Goal: Communication & Community: Participate in discussion

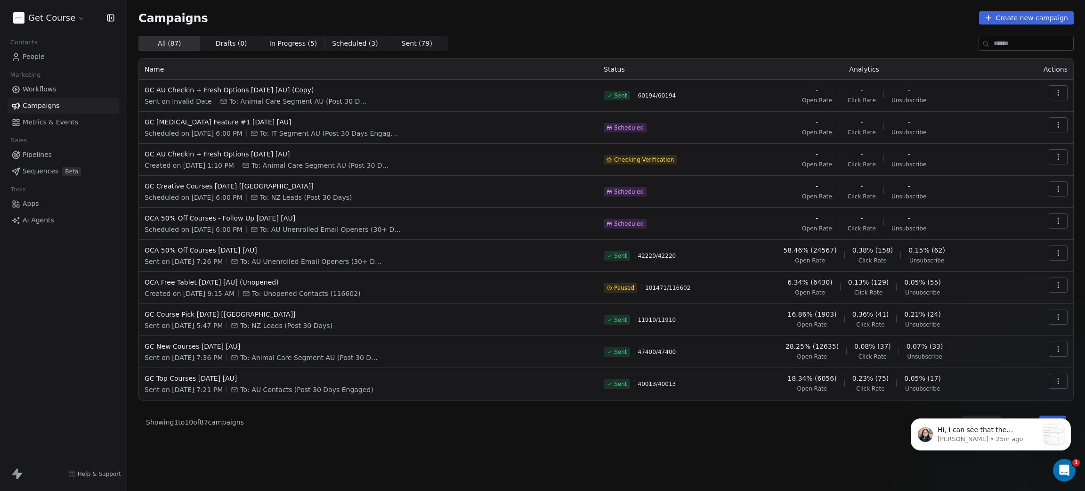
scroll to position [124, 0]
click at [1062, 463] on icon "Open Intercom Messenger" at bounding box center [1063, 469] width 16 height 16
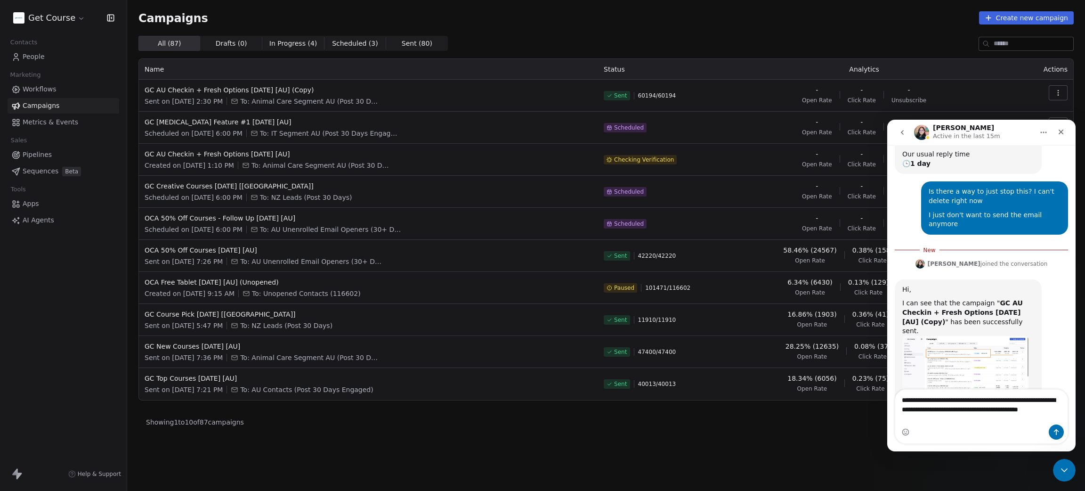
scroll to position [159, 0]
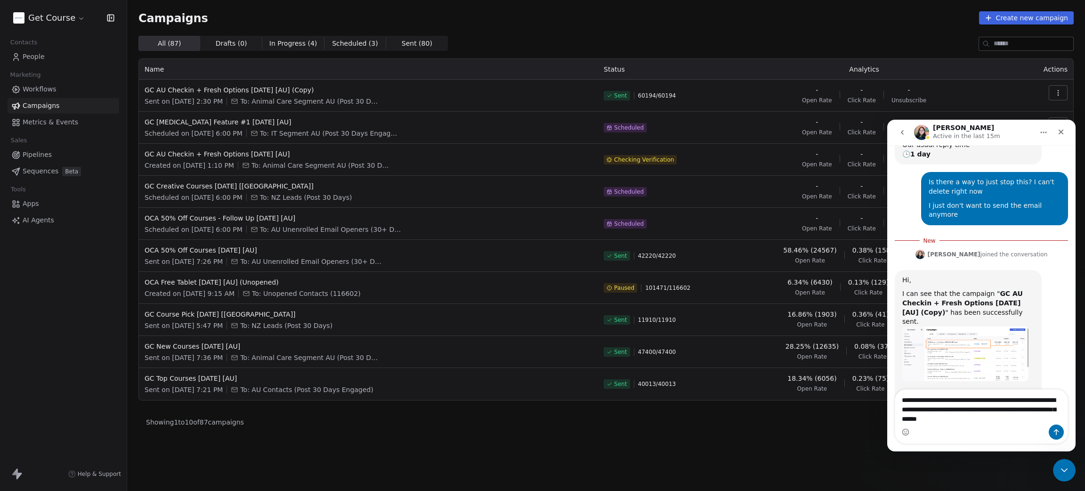
type textarea "**********"
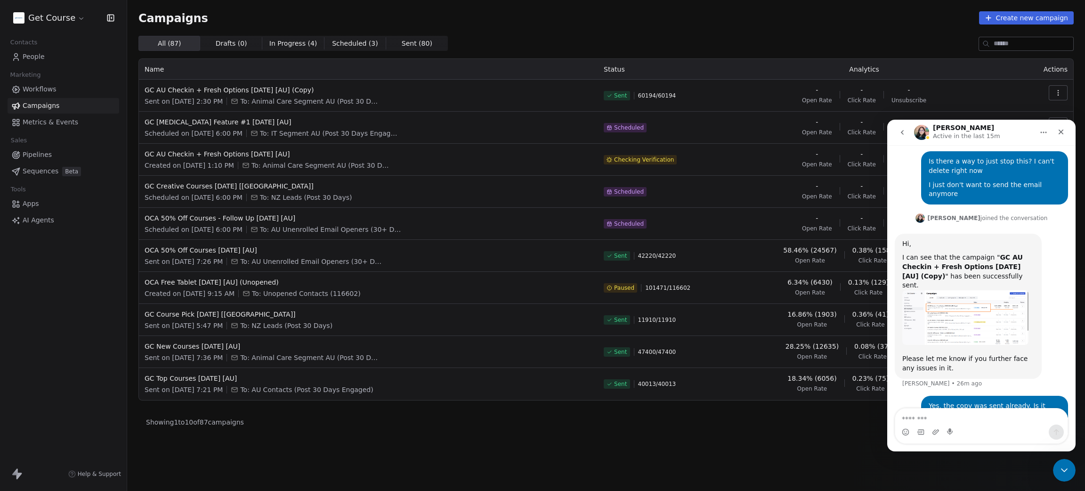
click at [952, 290] on img "Mrinal says…" at bounding box center [965, 317] width 126 height 55
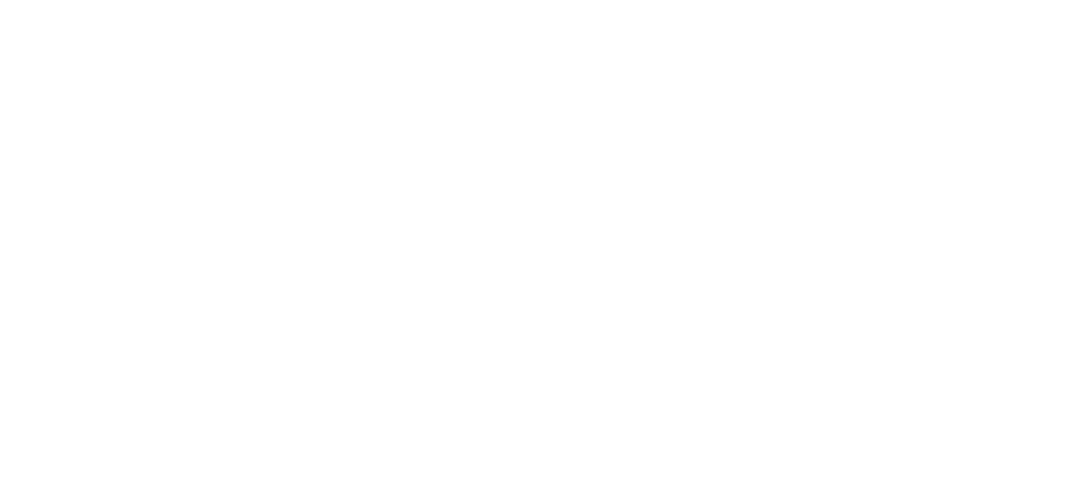
scroll to position [0, 0]
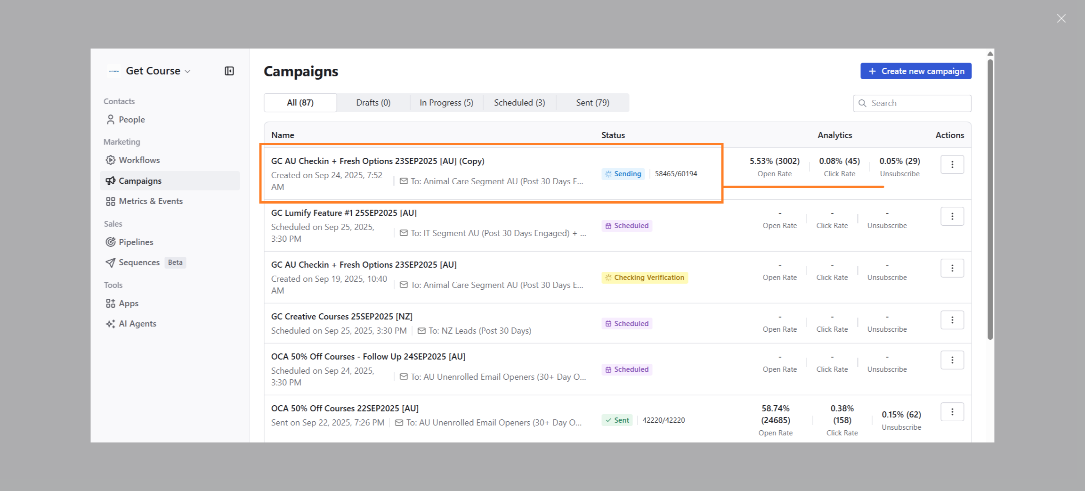
click at [1063, 15] on div "Close" at bounding box center [1061, 18] width 9 height 9
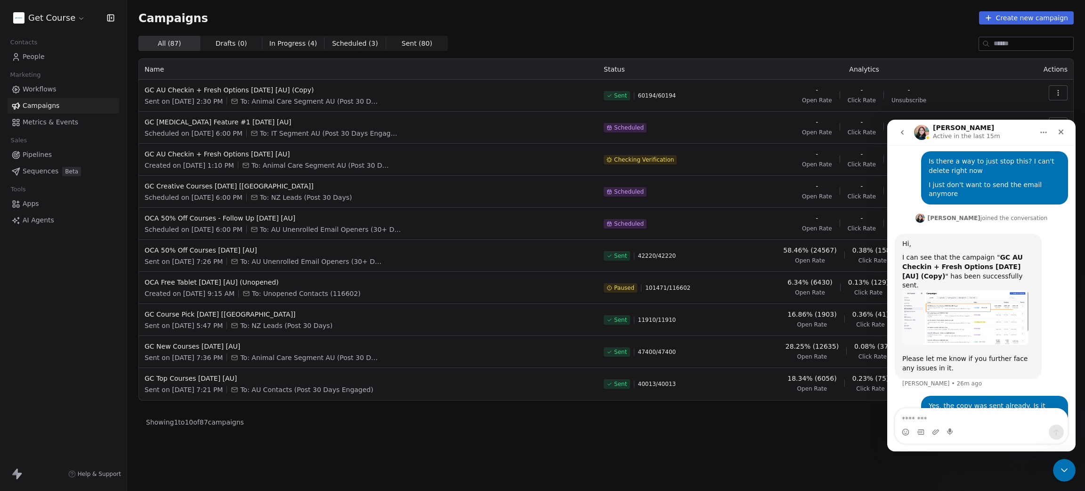
click at [954, 290] on img "Mrinal says…" at bounding box center [965, 317] width 126 height 55
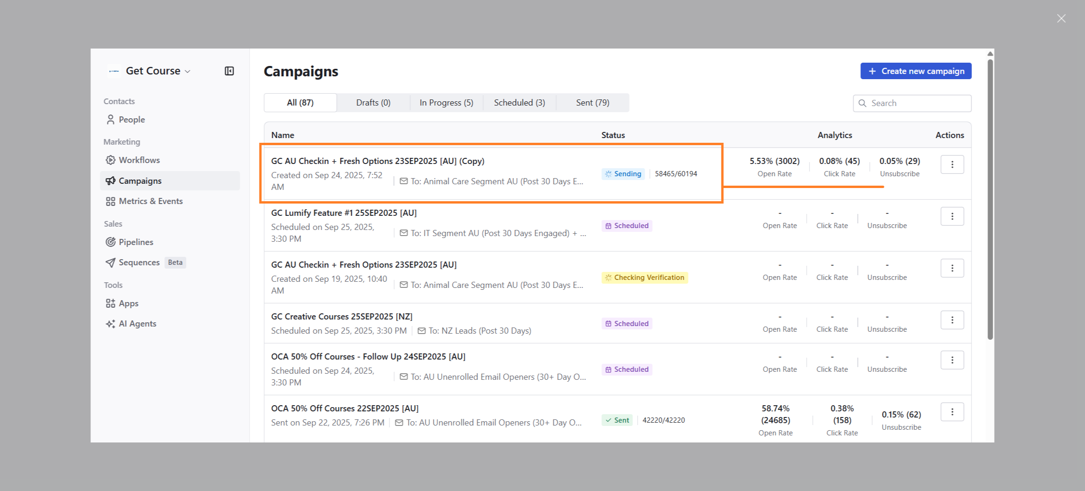
click at [1062, 16] on div "Close" at bounding box center [1061, 18] width 9 height 9
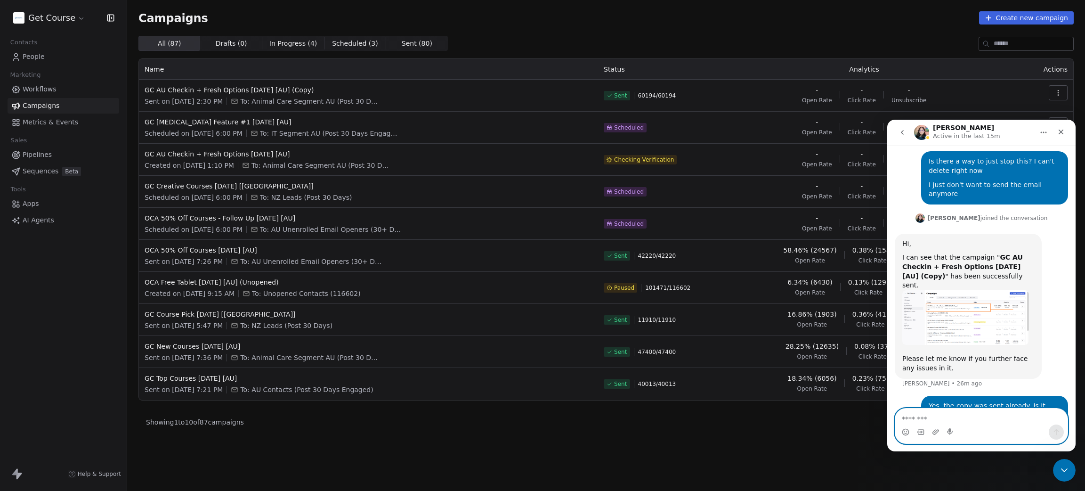
click at [954, 412] on textarea "Message…" at bounding box center [981, 416] width 172 height 16
type textarea "**********"
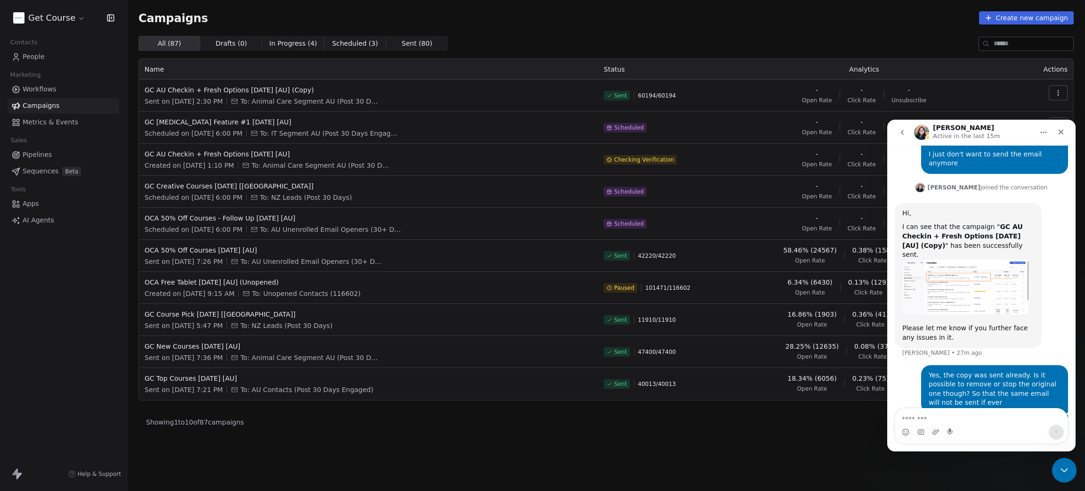
click at [1061, 469] on icon "Close Intercom Messenger" at bounding box center [1063, 469] width 7 height 4
